Goal: Information Seeking & Learning: Check status

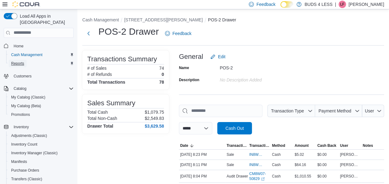
click at [20, 61] on span "Reports" at bounding box center [17, 63] width 13 height 5
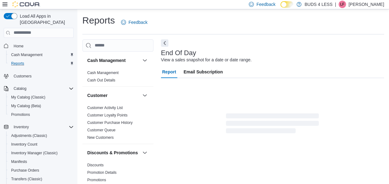
scroll to position [11, 0]
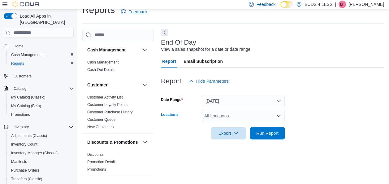
click at [248, 116] on div "All Locations" at bounding box center [243, 116] width 83 height 12
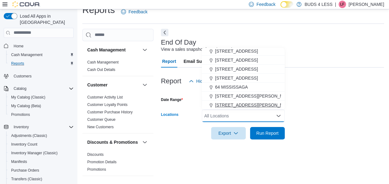
click at [271, 103] on span "[STREET_ADDRESS][PERSON_NAME]" at bounding box center [254, 105] width 79 height 6
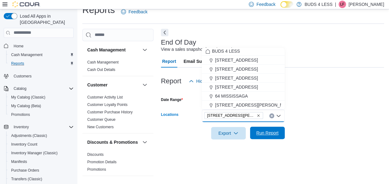
click at [269, 134] on span "Run Report" at bounding box center [268, 133] width 22 height 6
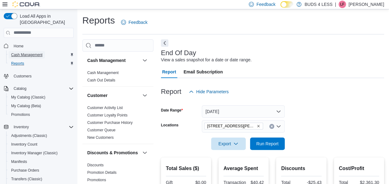
click at [34, 52] on span "Cash Management" at bounding box center [26, 54] width 31 height 5
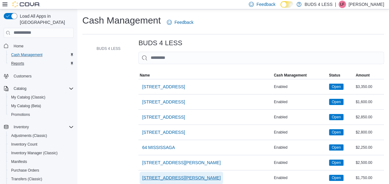
drag, startPoint x: 191, startPoint y: 177, endPoint x: 195, endPoint y: 175, distance: 4.6
click at [191, 177] on span "[STREET_ADDRESS][PERSON_NAME]" at bounding box center [181, 178] width 79 height 6
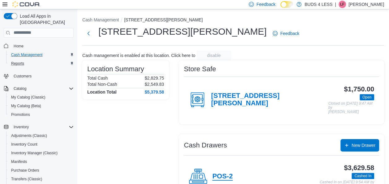
click at [232, 178] on h4 "POS-2" at bounding box center [223, 177] width 20 height 8
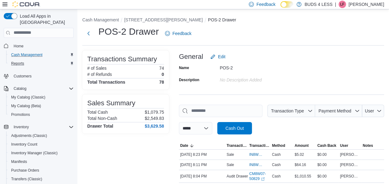
click at [377, 7] on p "[PERSON_NAME]" at bounding box center [367, 4] width 36 height 7
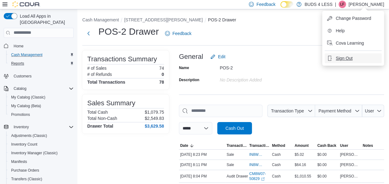
click at [341, 58] on span "Sign Out" at bounding box center [344, 58] width 17 height 6
